Goal: Task Accomplishment & Management: Use online tool/utility

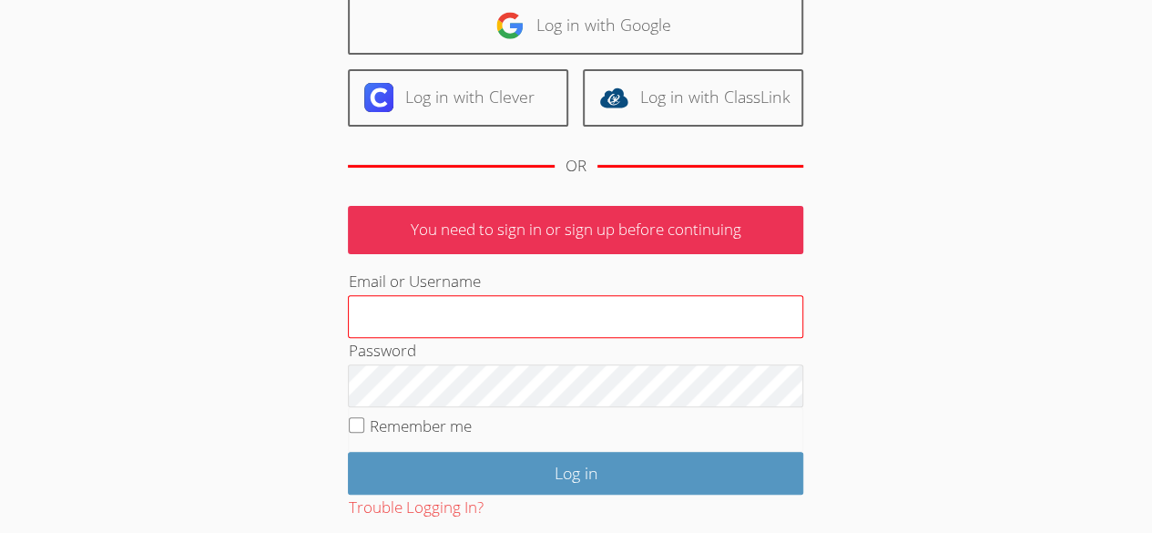
scroll to position [152, 0]
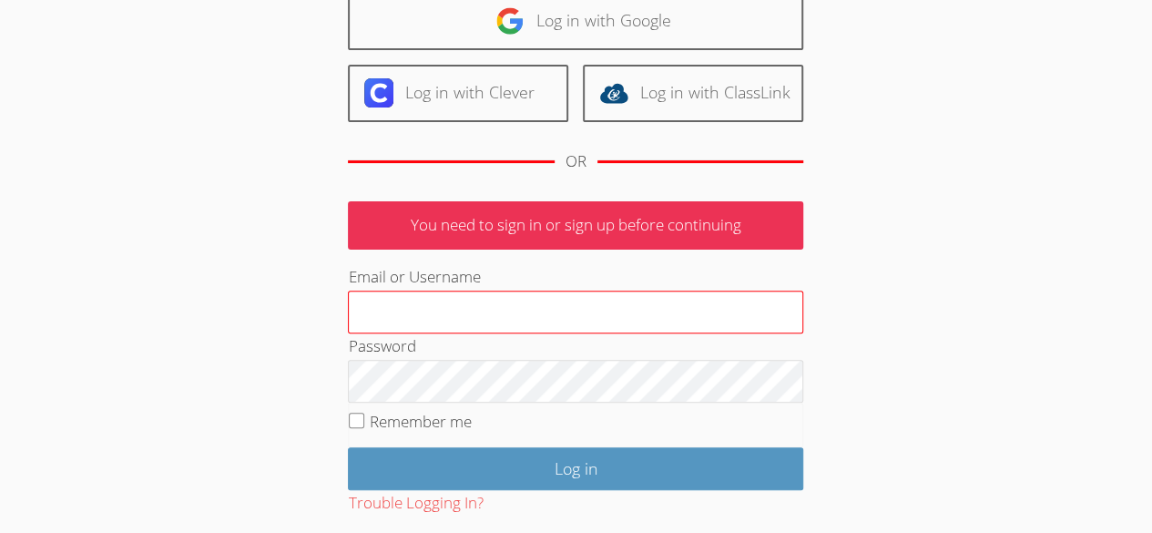
type input "owenlogan"
click at [489, 477] on input "Log in" at bounding box center [575, 468] width 455 height 43
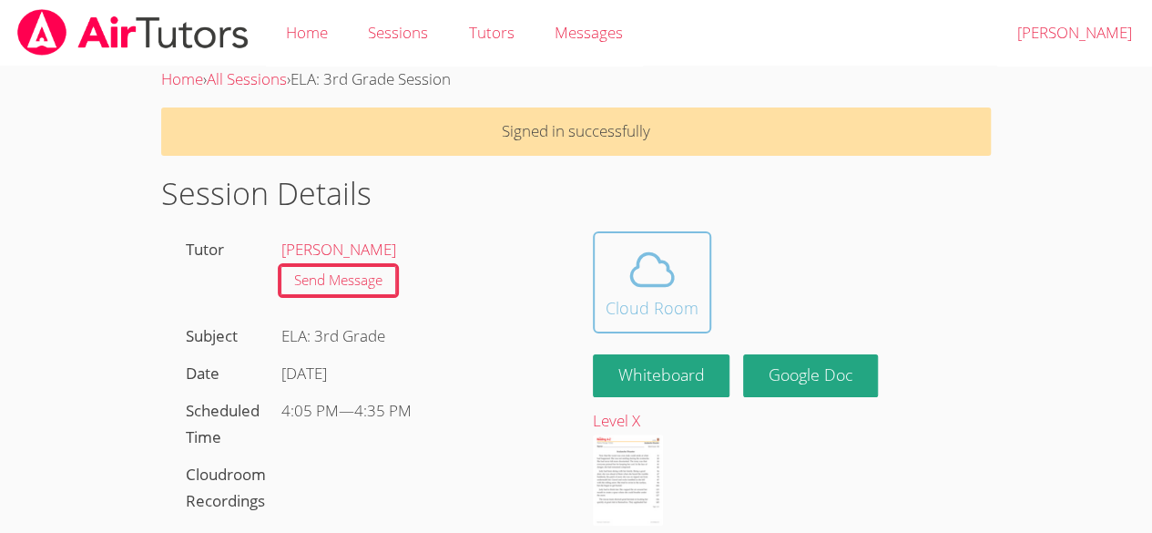
click at [632, 252] on icon at bounding box center [652, 269] width 51 height 51
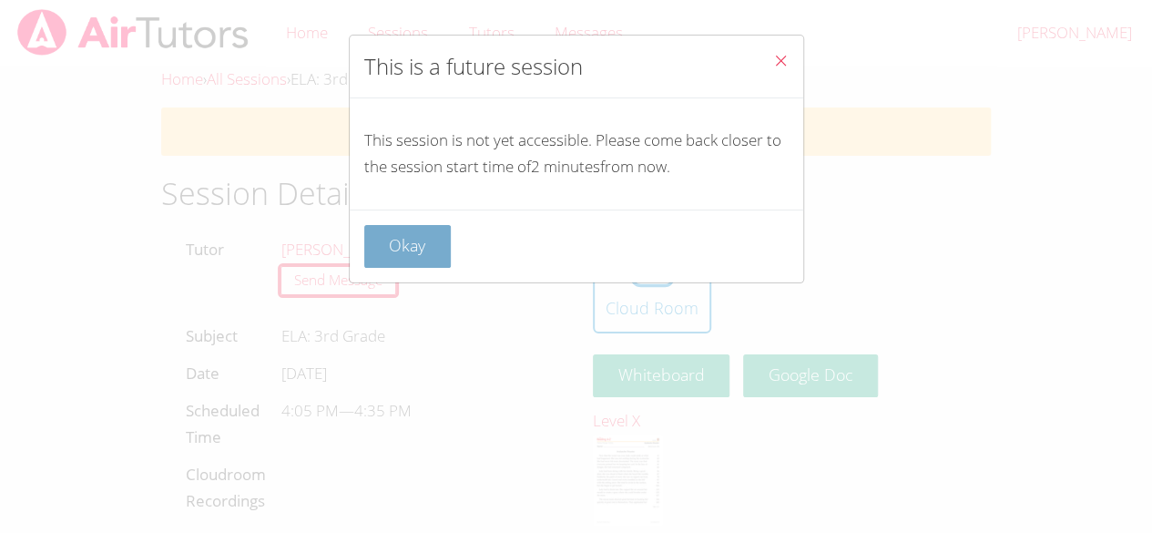
click at [421, 247] on button "Okay" at bounding box center [407, 246] width 87 height 43
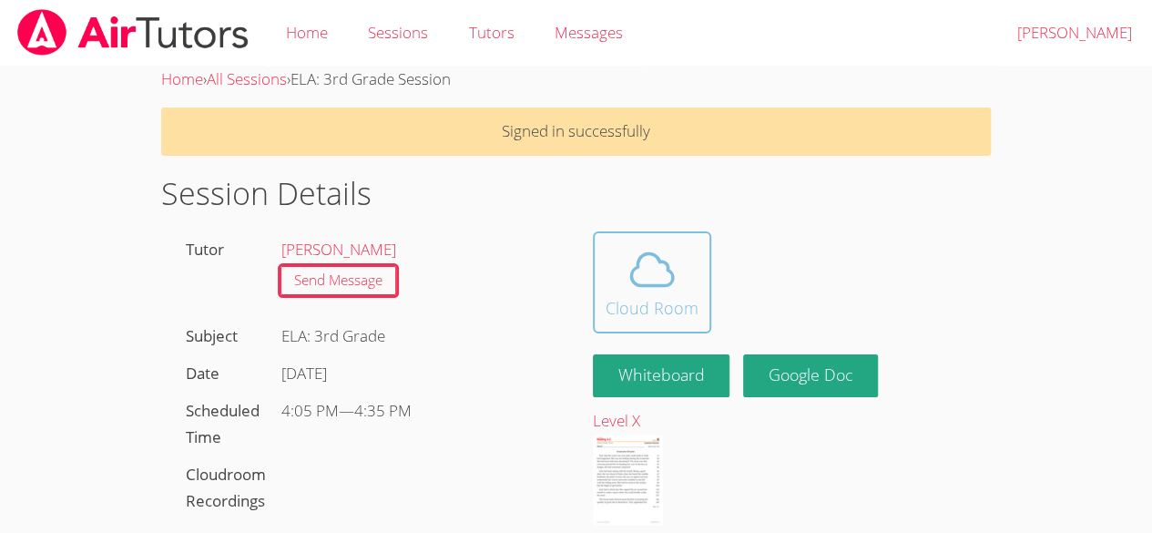
click at [631, 295] on div "Cloud Room" at bounding box center [652, 308] width 93 height 26
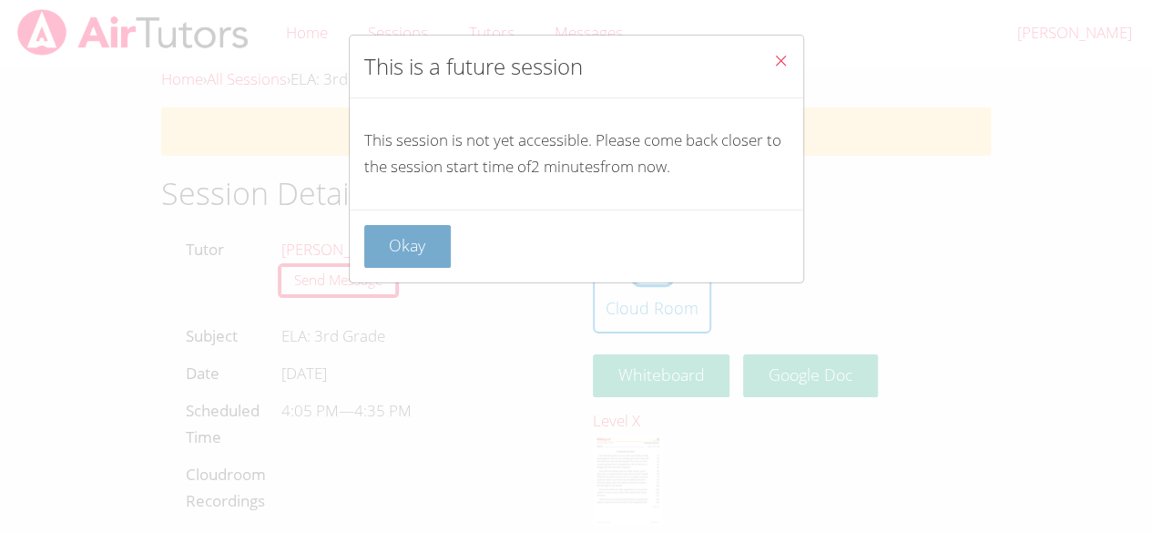
click at [417, 238] on button "Okay" at bounding box center [407, 246] width 87 height 43
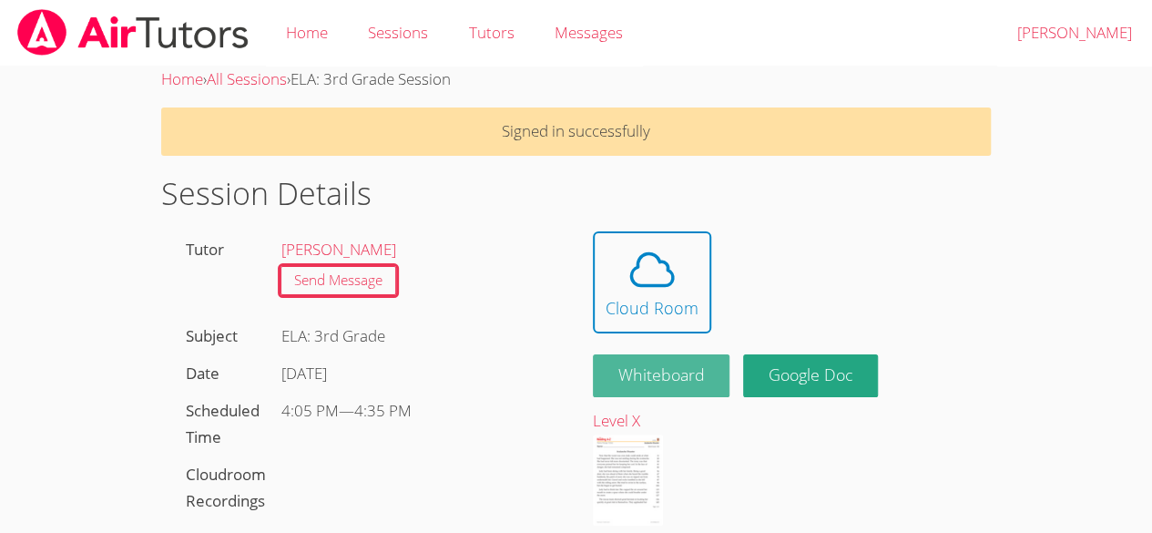
click at [678, 373] on button "Whiteboard" at bounding box center [662, 375] width 138 height 43
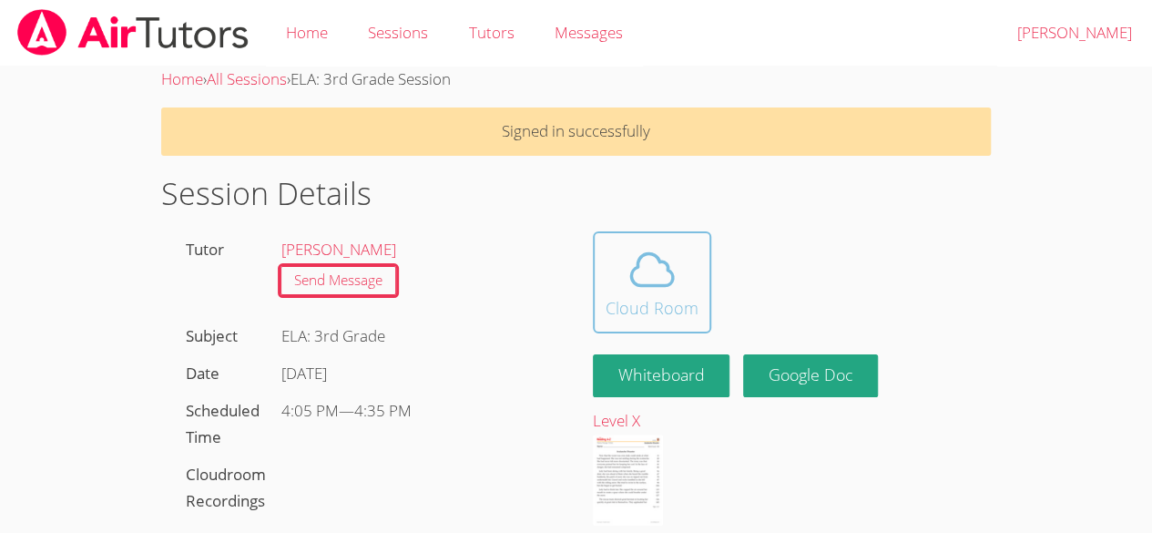
click at [667, 267] on icon at bounding box center [652, 269] width 42 height 32
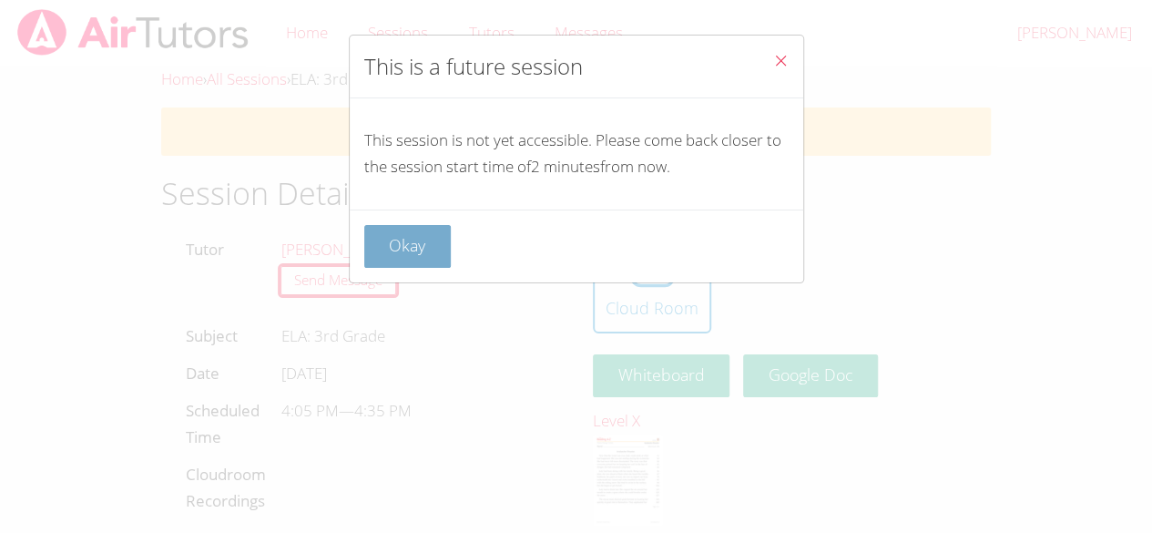
click at [404, 239] on button "Okay" at bounding box center [407, 246] width 87 height 43
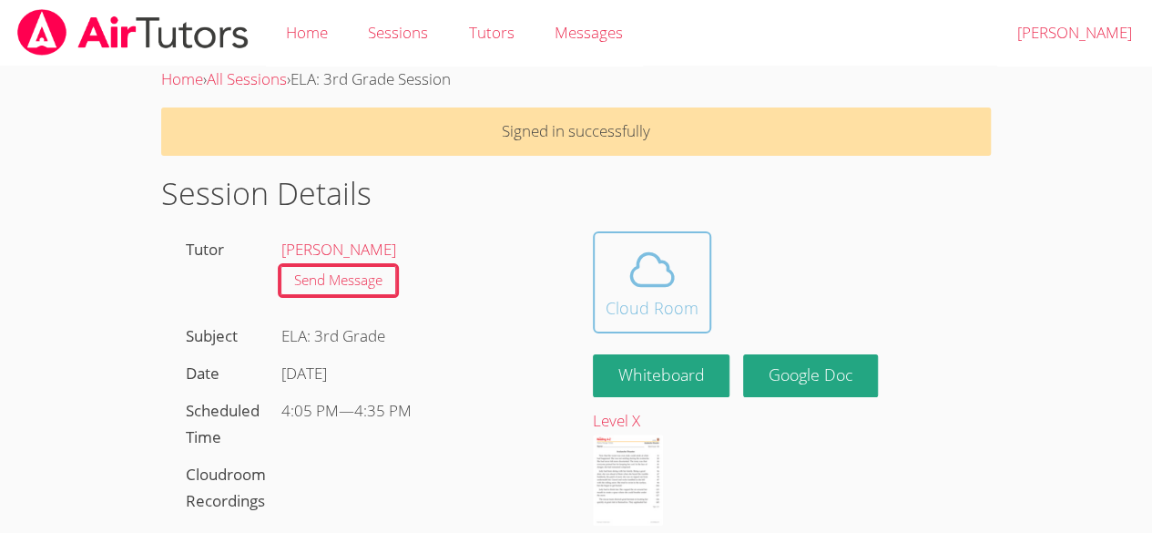
click at [659, 278] on icon at bounding box center [652, 269] width 51 height 51
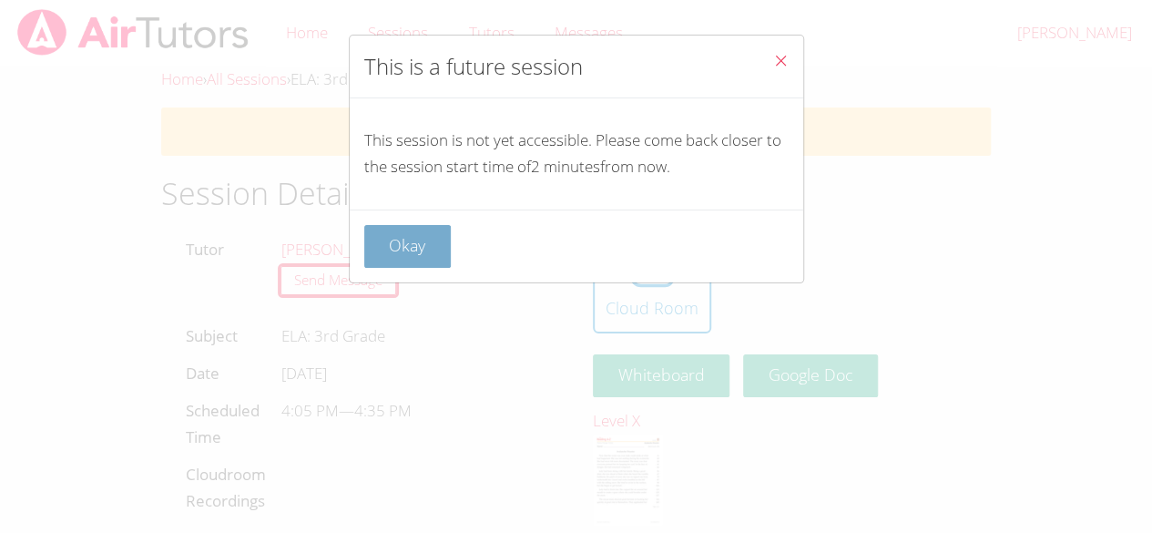
click at [392, 256] on button "Okay" at bounding box center [407, 246] width 87 height 43
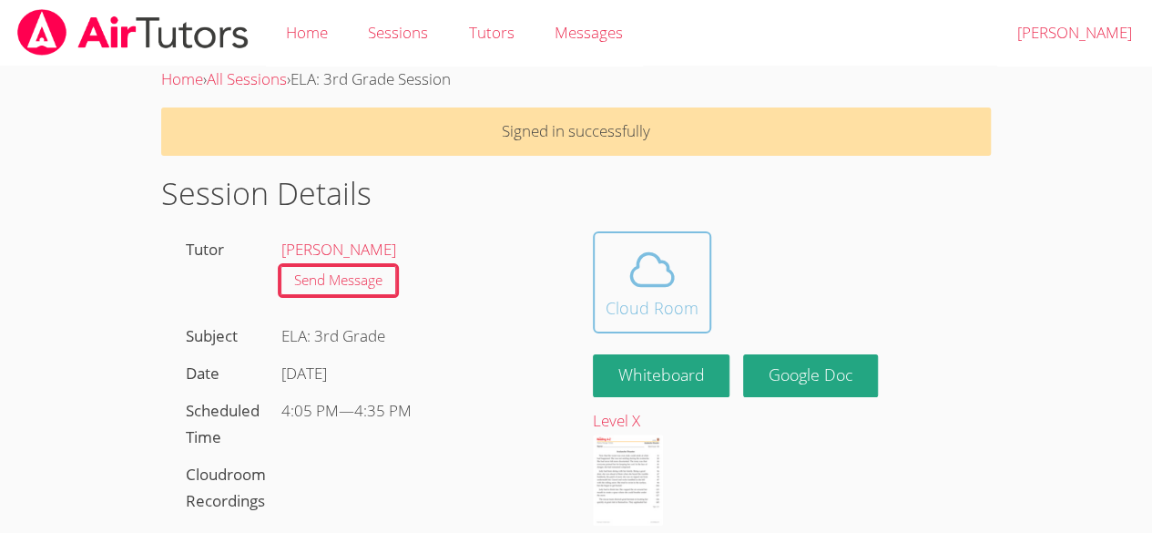
click at [676, 300] on div "Cloud Room" at bounding box center [652, 308] width 93 height 26
click at [678, 325] on button "Cloud Room" at bounding box center [652, 282] width 118 height 102
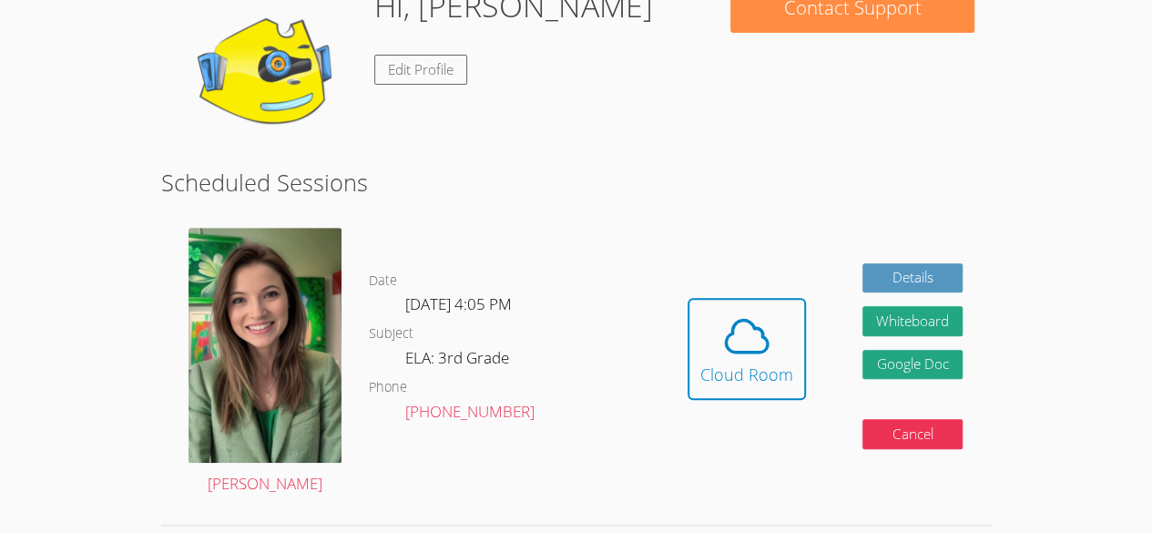
scroll to position [319, 0]
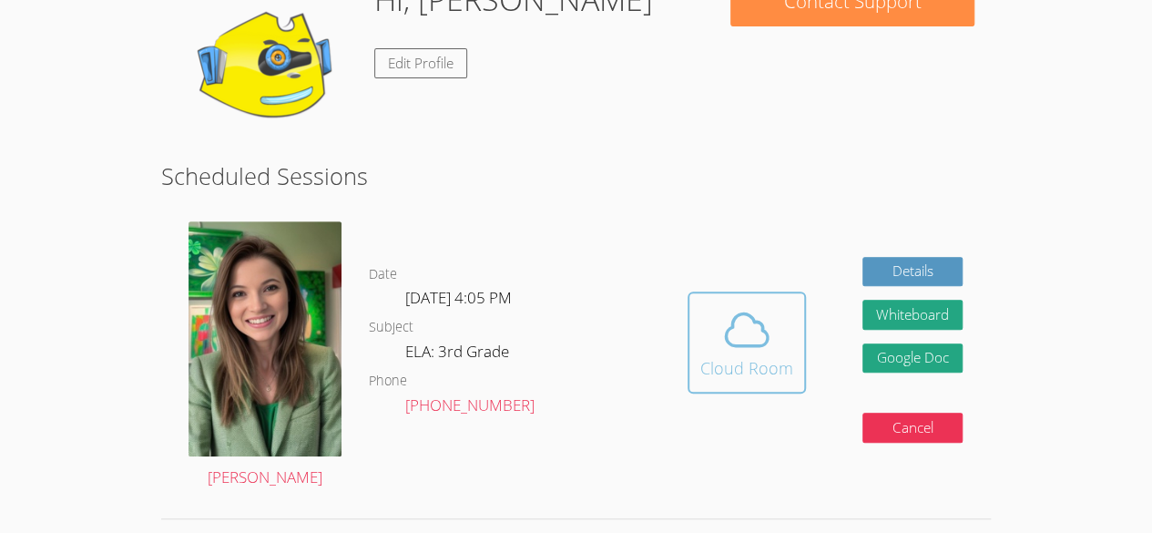
click at [763, 329] on icon at bounding box center [746, 329] width 51 height 51
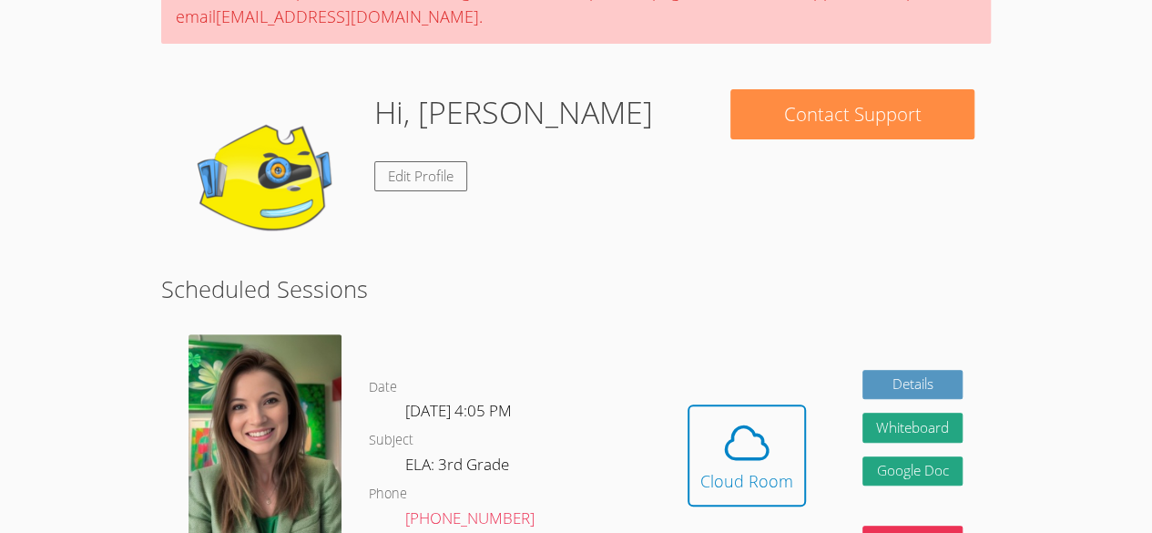
scroll to position [205, 0]
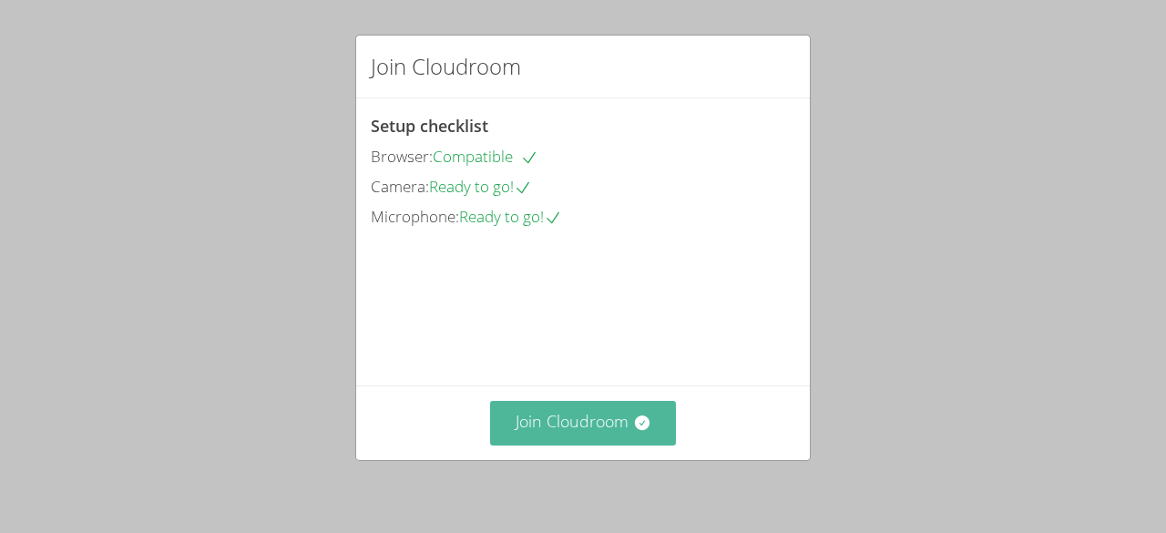
drag, startPoint x: 596, startPoint y: 428, endPoint x: 534, endPoint y: 406, distance: 65.7
click at [534, 406] on button "Join Cloudroom" at bounding box center [583, 423] width 187 height 45
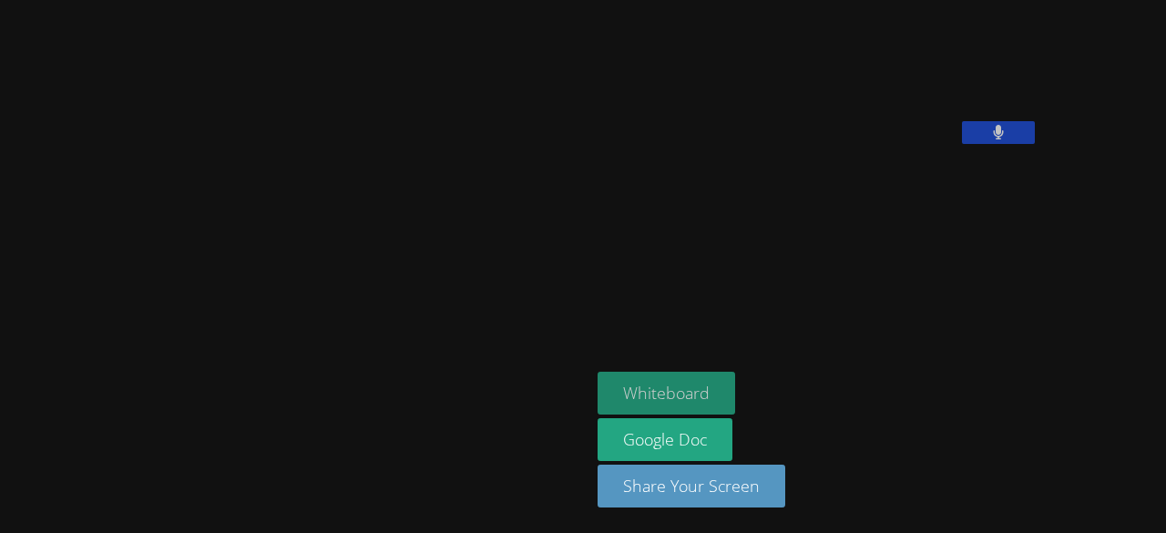
click at [598, 404] on button "Whiteboard" at bounding box center [667, 393] width 138 height 43
